Goal: Complete application form

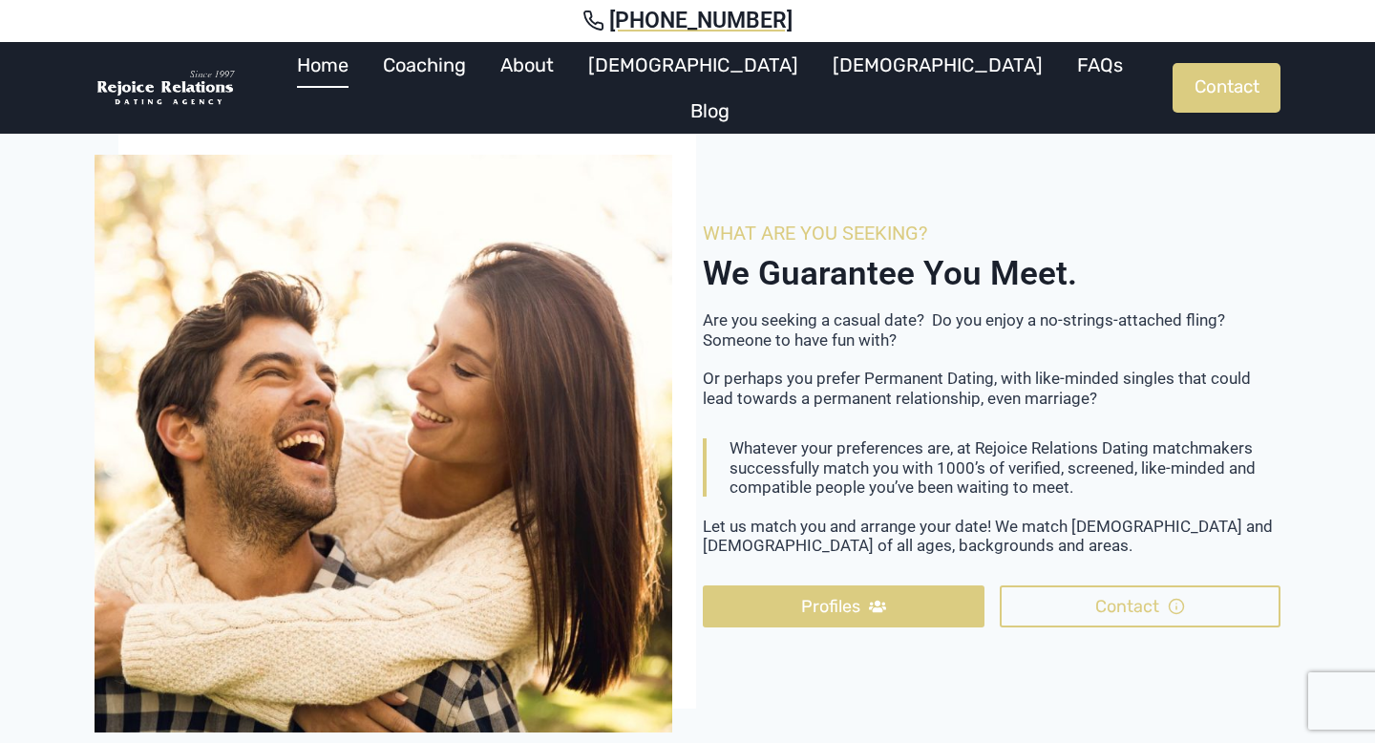
scroll to position [3566, 0]
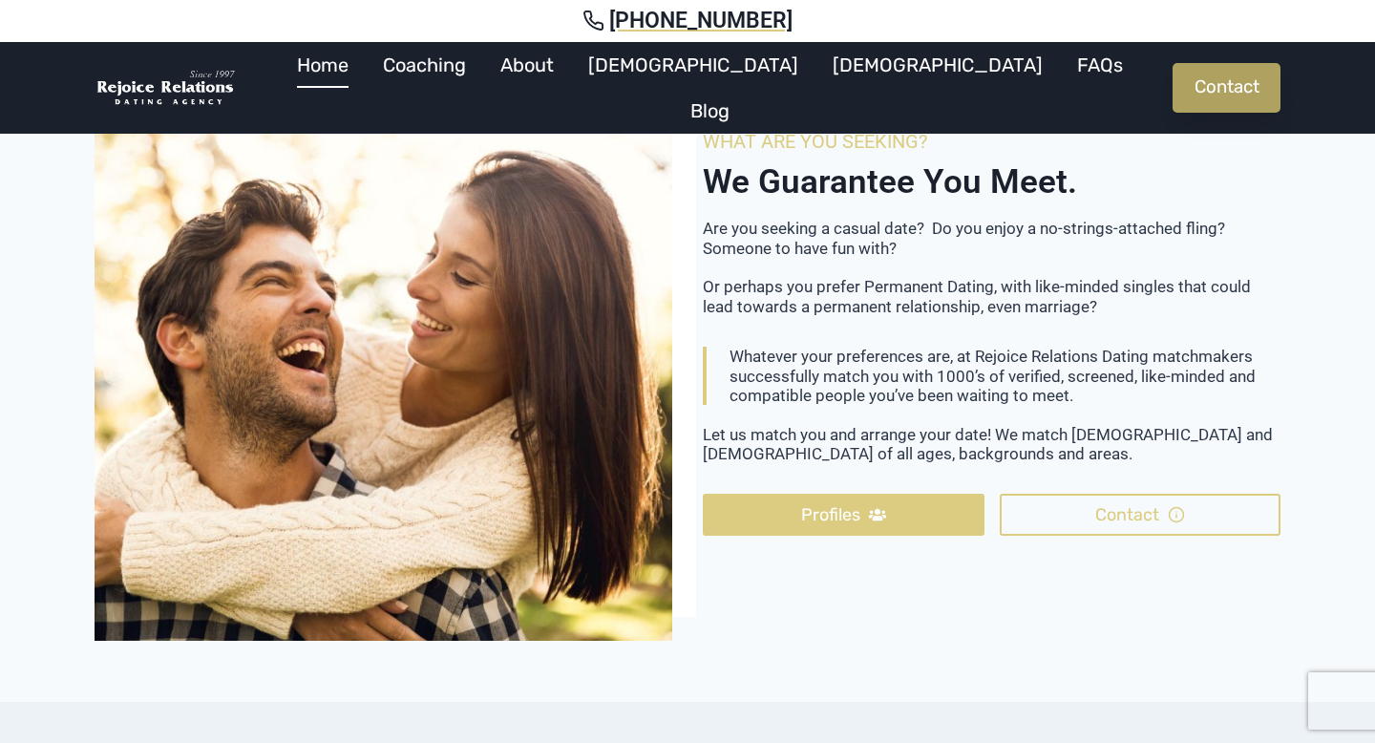
click at [1212, 75] on link "Contact" at bounding box center [1227, 88] width 108 height 50
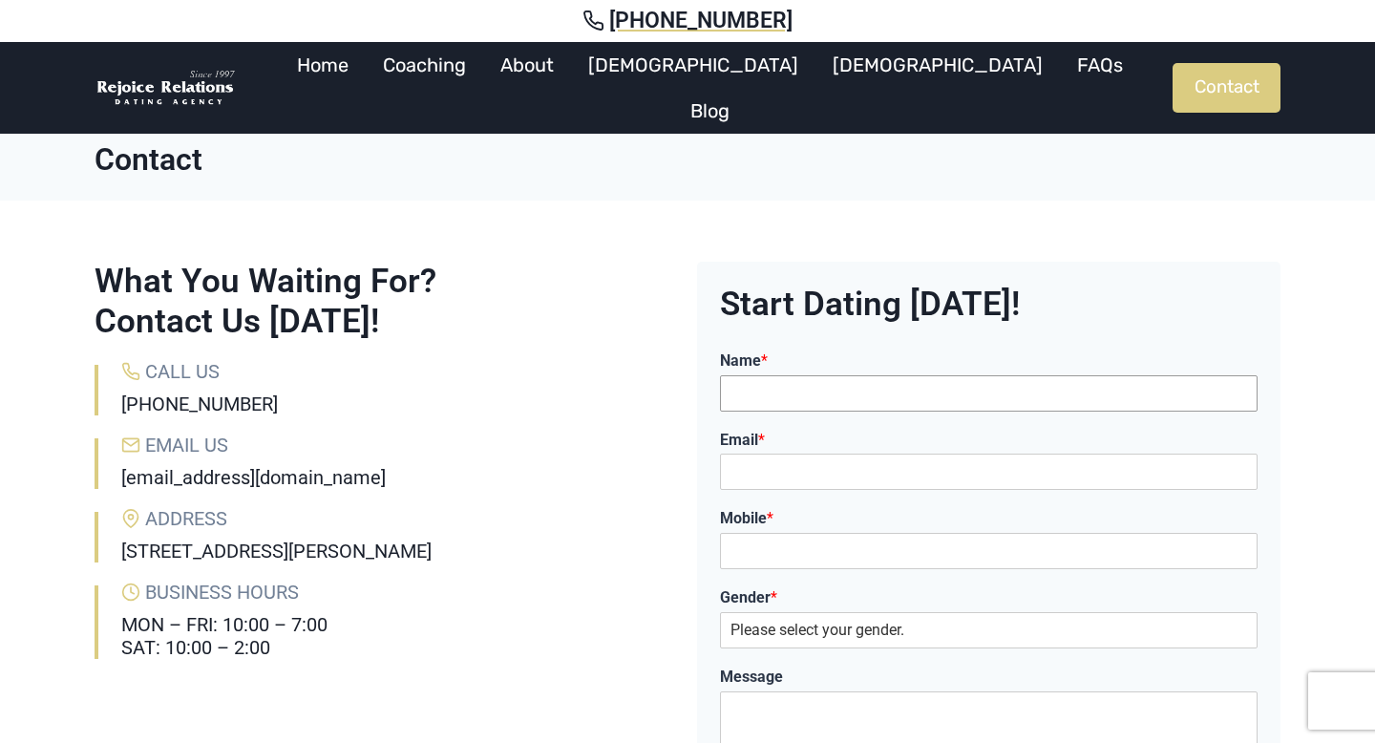
click at [897, 409] on input "Name *" at bounding box center [989, 393] width 538 height 36
type input "Vuk Podinic"
click at [880, 473] on input "Email *" at bounding box center [989, 472] width 538 height 36
type input "[EMAIL_ADDRESS][DOMAIN_NAME]"
click at [858, 549] on input "Mobile *" at bounding box center [989, 551] width 538 height 36
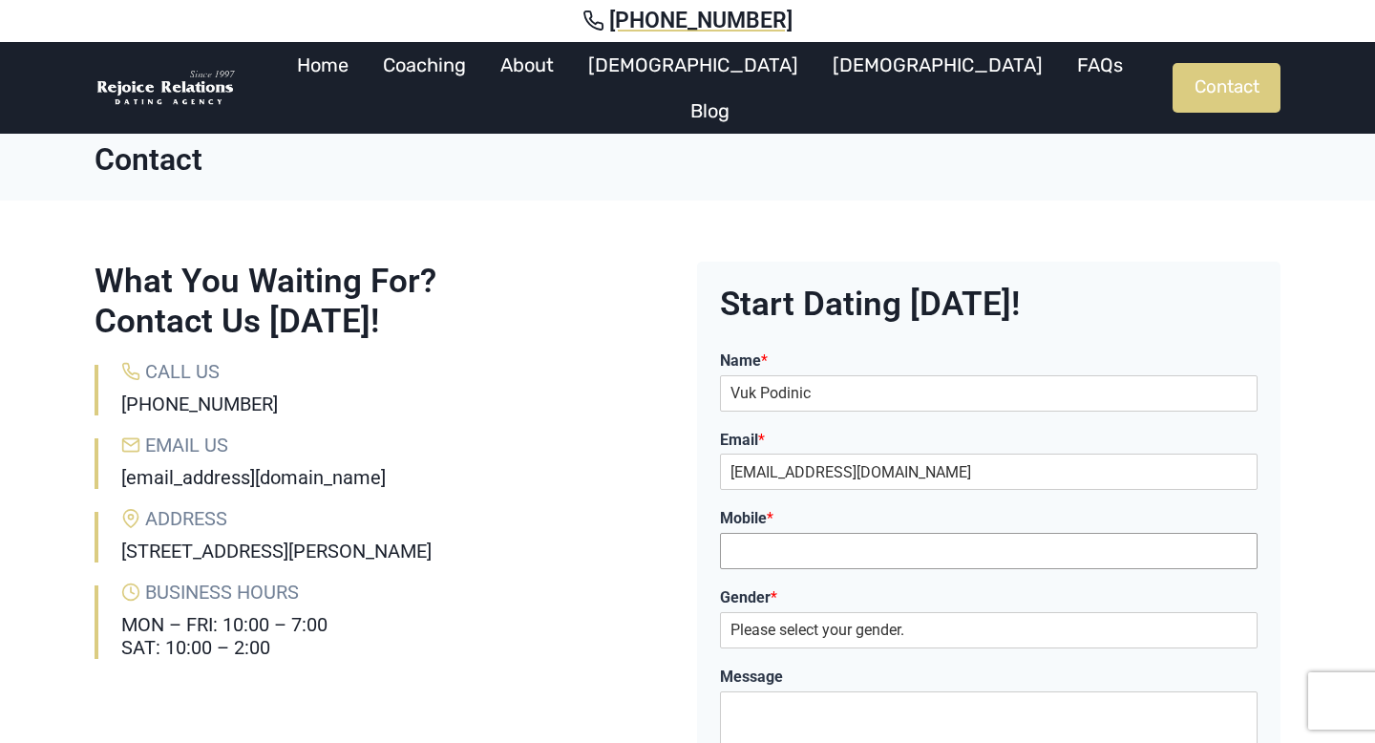
type input "0434255273"
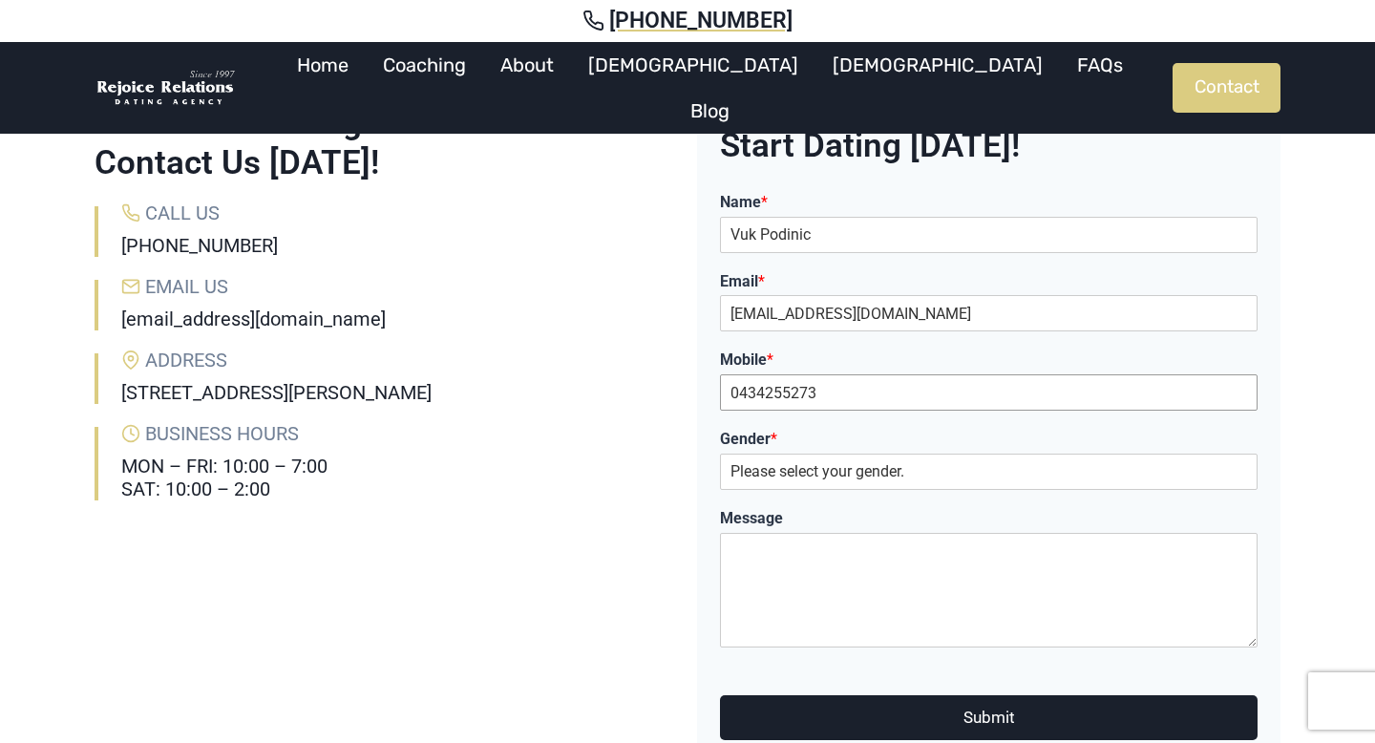
scroll to position [177, 0]
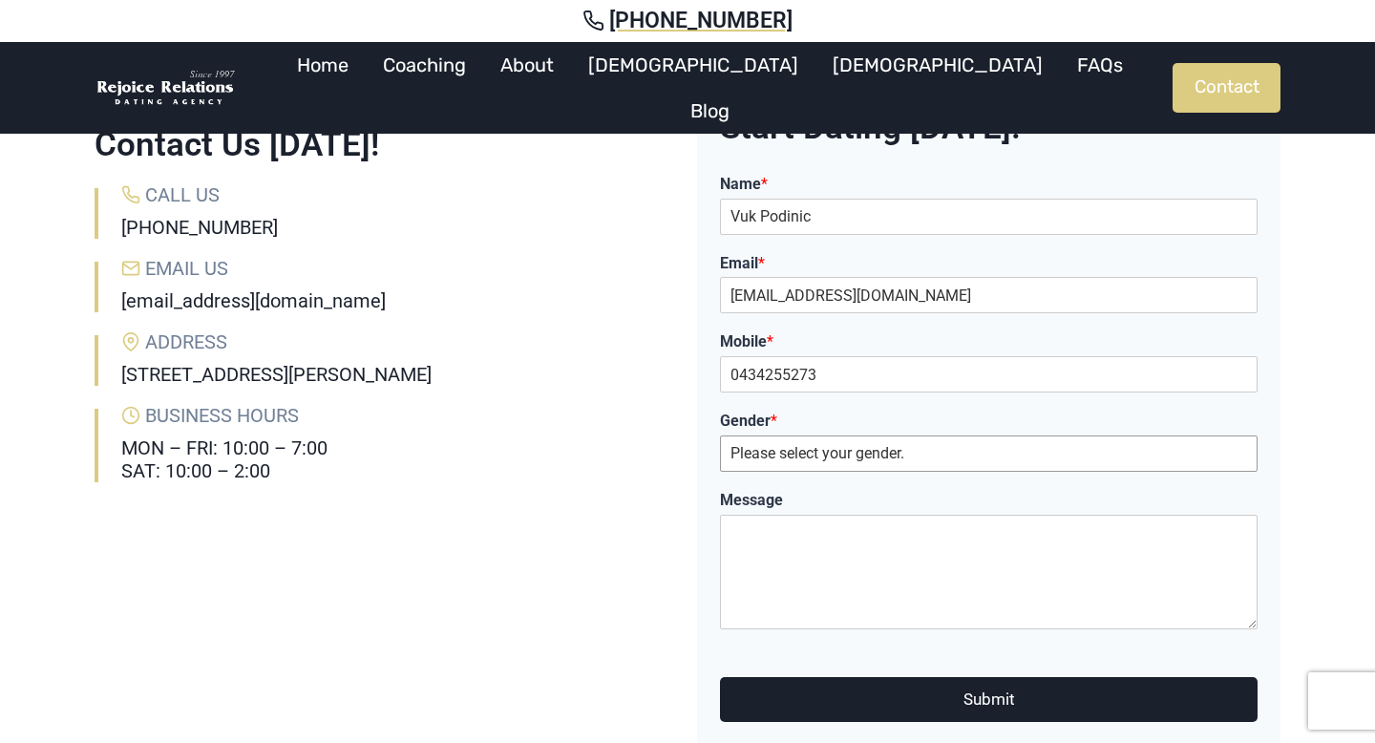
click at [869, 462] on select "Please select your gender. [DEMOGRAPHIC_DATA] [DEMOGRAPHIC_DATA]" at bounding box center [989, 454] width 538 height 36
select select "[DEMOGRAPHIC_DATA]"
click at [720, 436] on select "Please select your gender. [DEMOGRAPHIC_DATA] [DEMOGRAPHIC_DATA]" at bounding box center [989, 454] width 538 height 36
click at [846, 547] on textarea "Message" at bounding box center [989, 572] width 538 height 115
type textarea "12:06am"
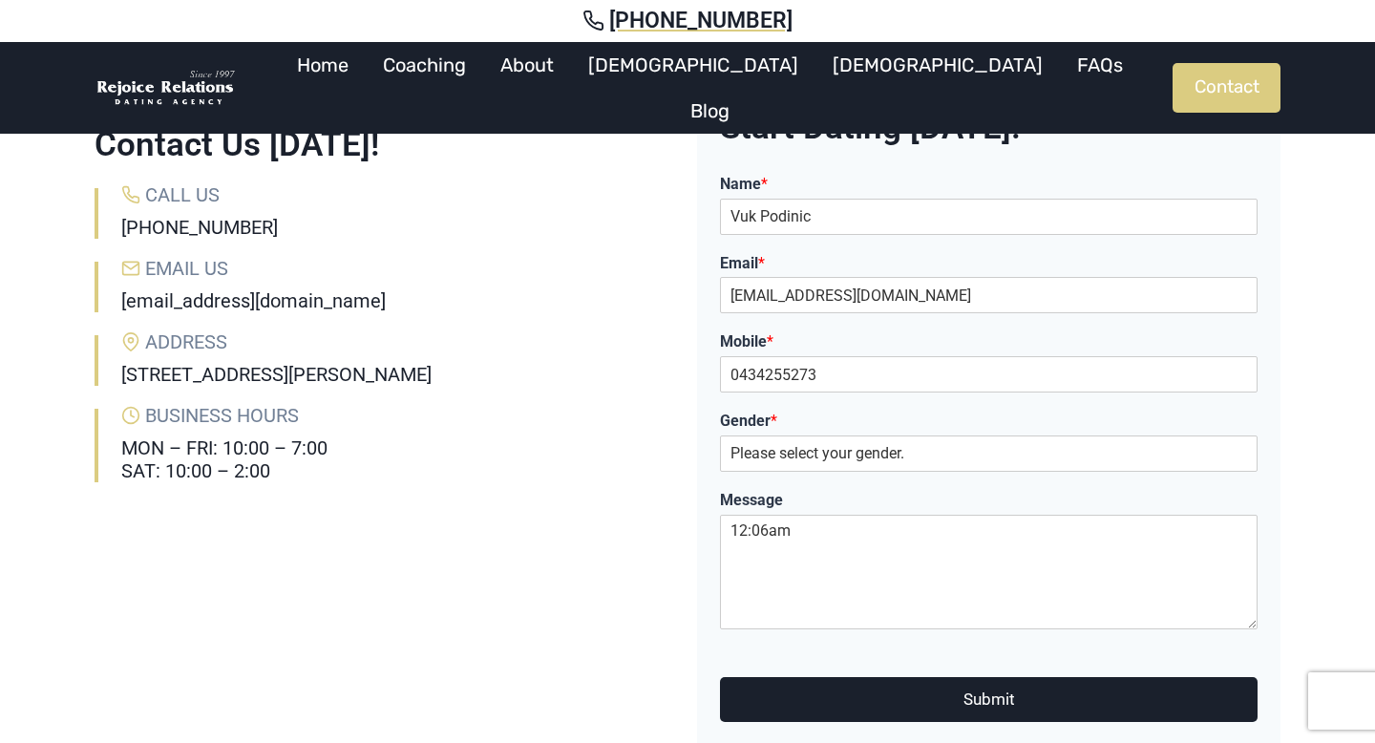
click at [938, 692] on button "Submit" at bounding box center [989, 699] width 538 height 45
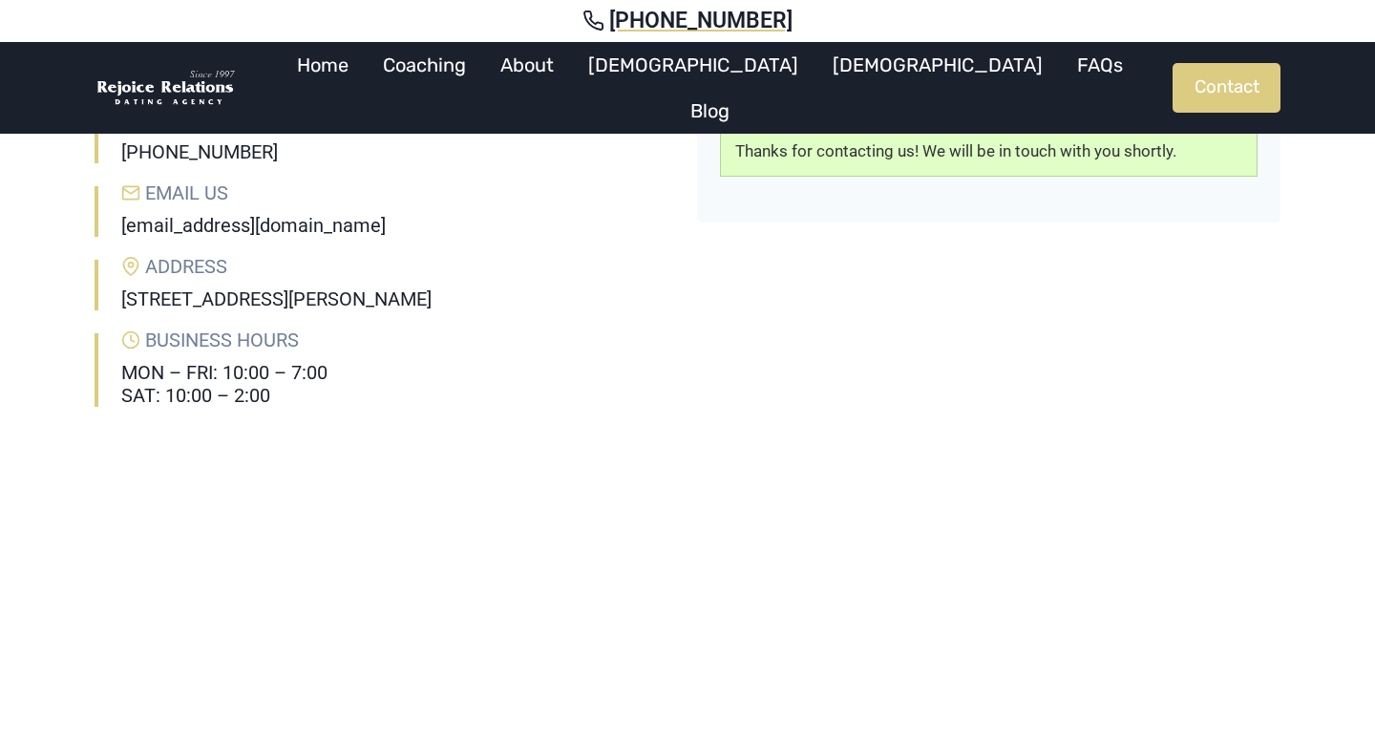
scroll to position [237, 0]
